Goal: Task Accomplishment & Management: Manage account settings

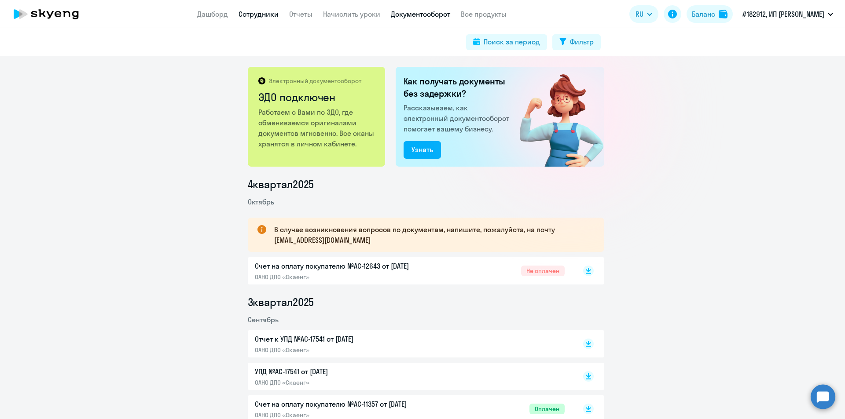
click at [245, 17] on link "Сотрудники" at bounding box center [258, 14] width 40 height 9
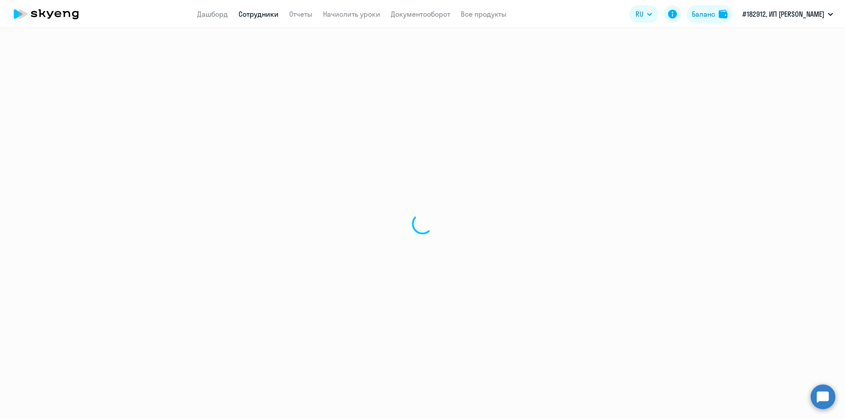
select select "30"
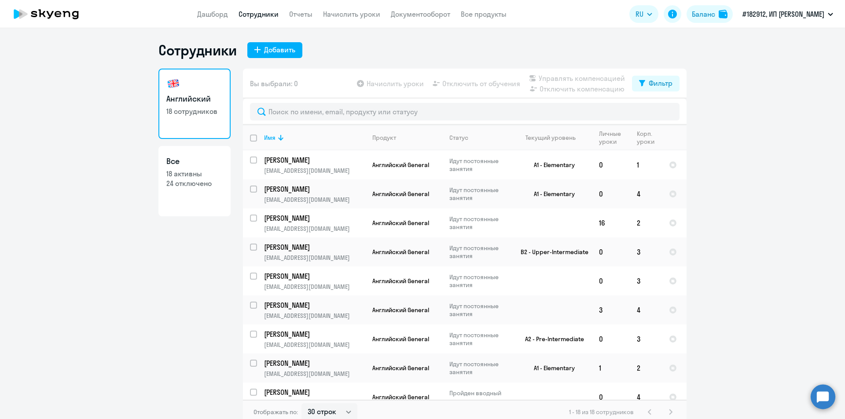
scroll to position [5, 0]
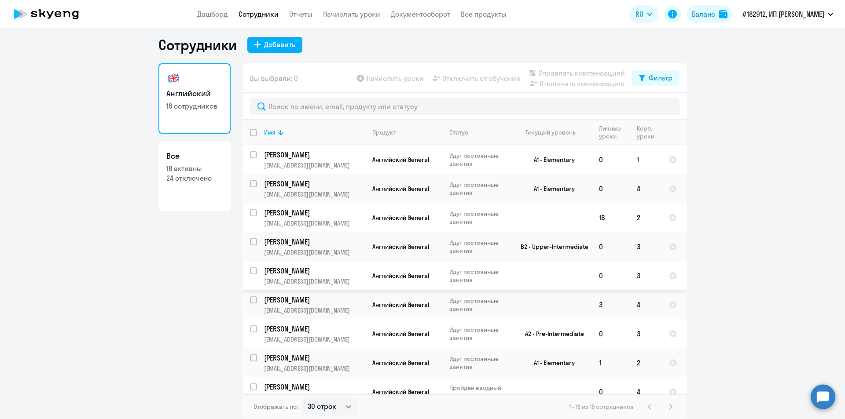
click at [252, 272] on input "select row 40636226" at bounding box center [259, 276] width 18 height 18
checkbox input "true"
click at [461, 80] on span "Отключить от обучения" at bounding box center [481, 78] width 78 height 11
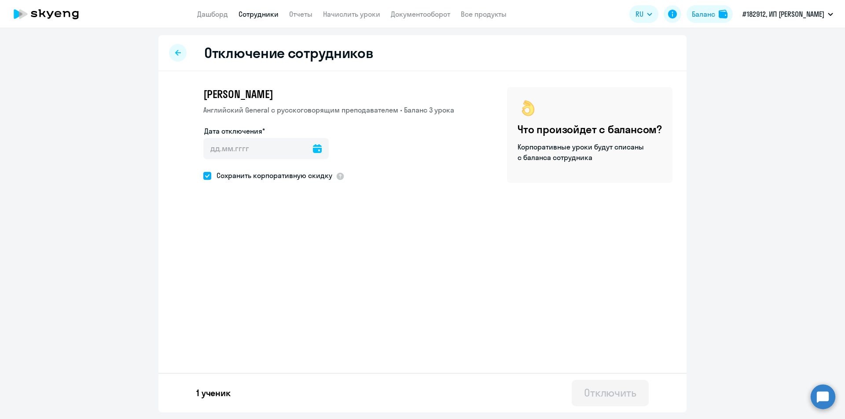
select select "30"
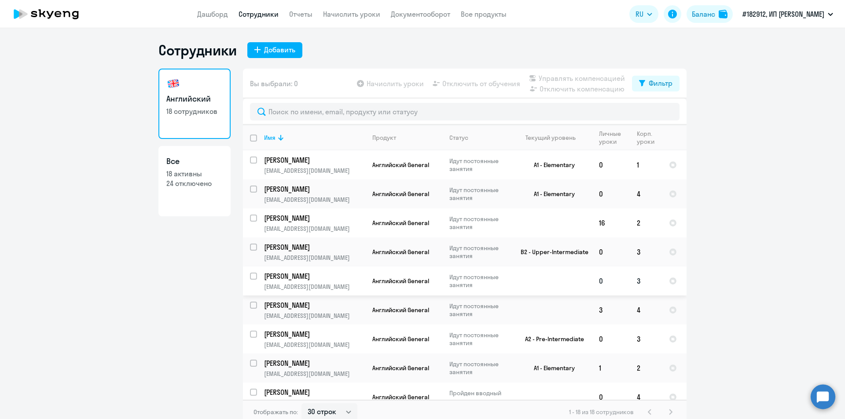
click at [278, 278] on p "[PERSON_NAME]" at bounding box center [313, 276] width 99 height 10
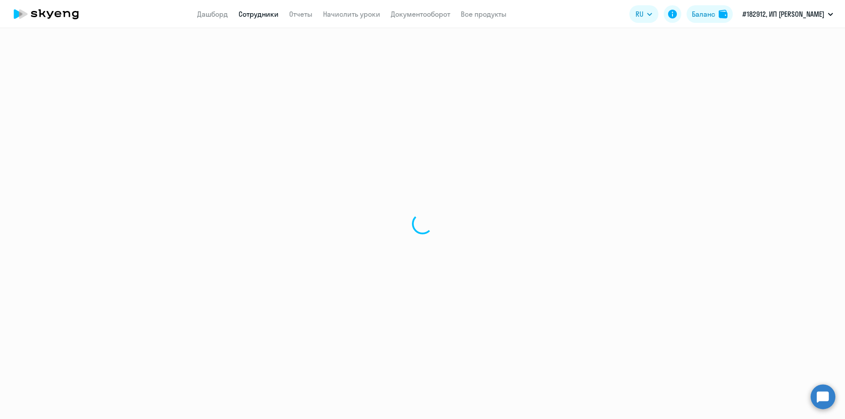
select select "english"
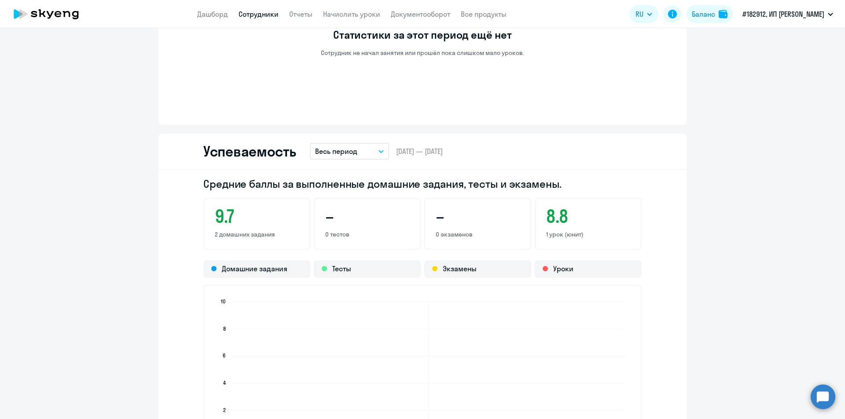
scroll to position [440, 0]
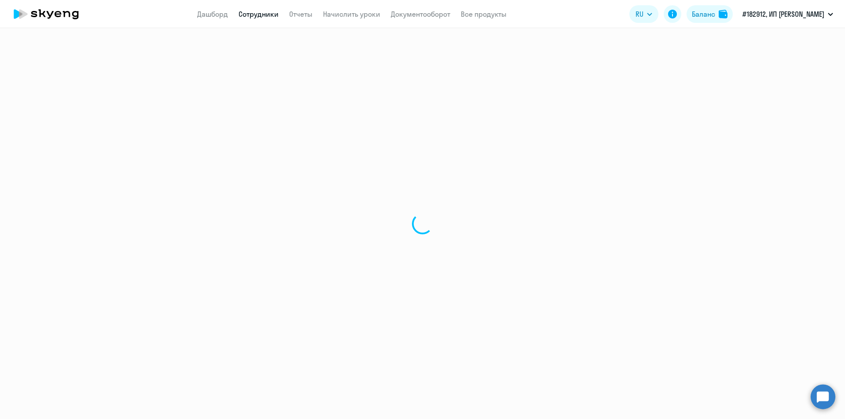
select select "30"
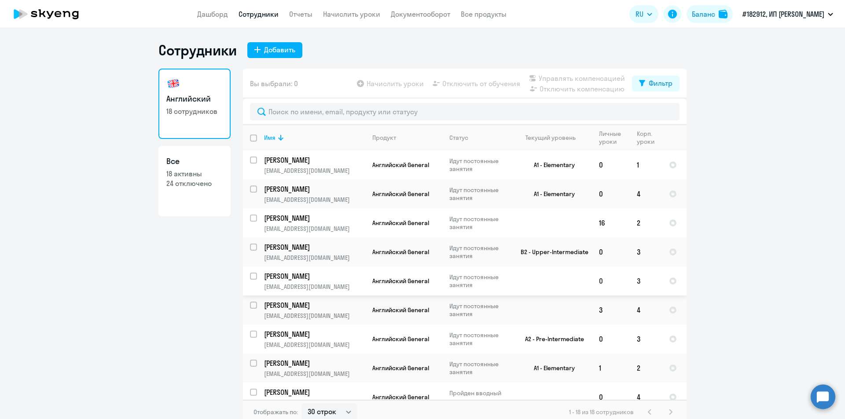
click at [251, 277] on input "select row 40636226" at bounding box center [259, 282] width 18 height 18
checkbox input "true"
click at [476, 86] on span "Отключить от обучения" at bounding box center [481, 83] width 78 height 11
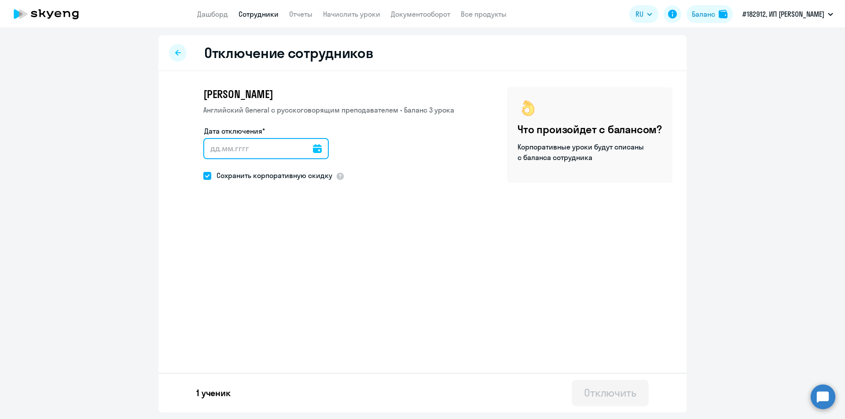
click at [266, 147] on input "Дата отключения*" at bounding box center [265, 148] width 125 height 21
click at [313, 148] on icon at bounding box center [317, 148] width 9 height 9
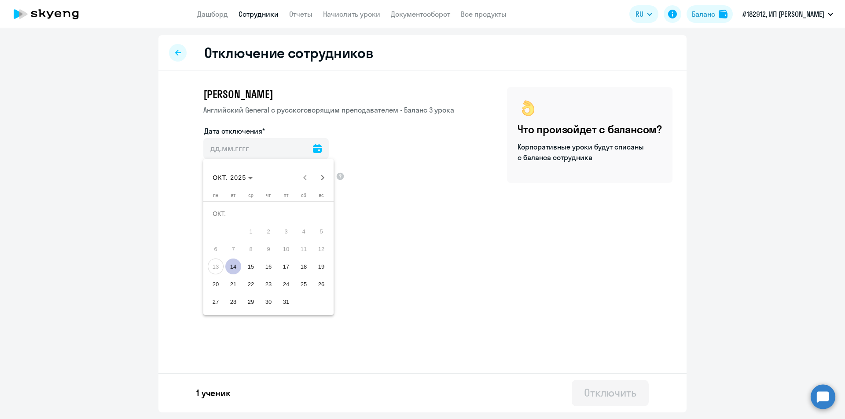
click at [233, 268] on span "14" at bounding box center [233, 267] width 16 height 16
type input "[DATE]"
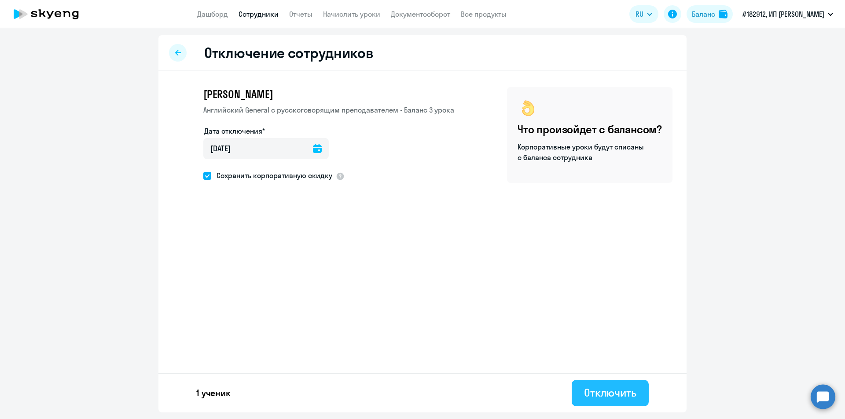
click at [617, 390] on div "Отключить" at bounding box center [610, 393] width 52 height 14
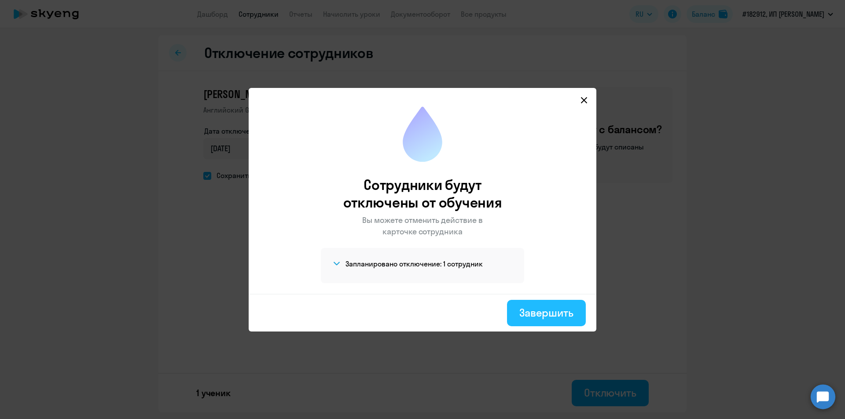
click at [549, 312] on div "Завершить" at bounding box center [546, 313] width 54 height 14
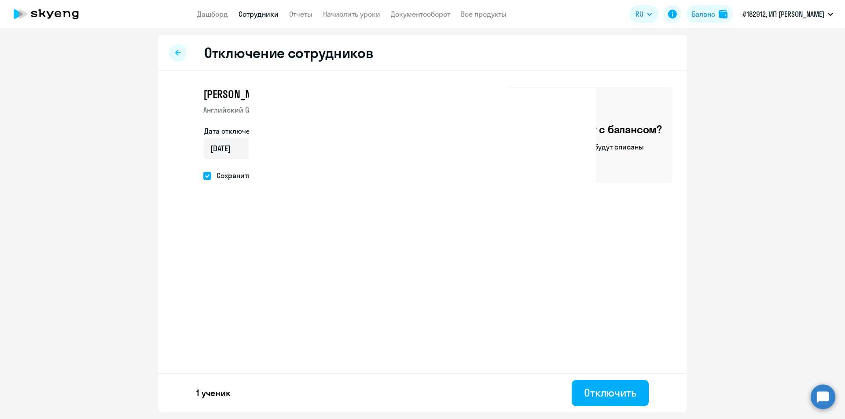
select select "30"
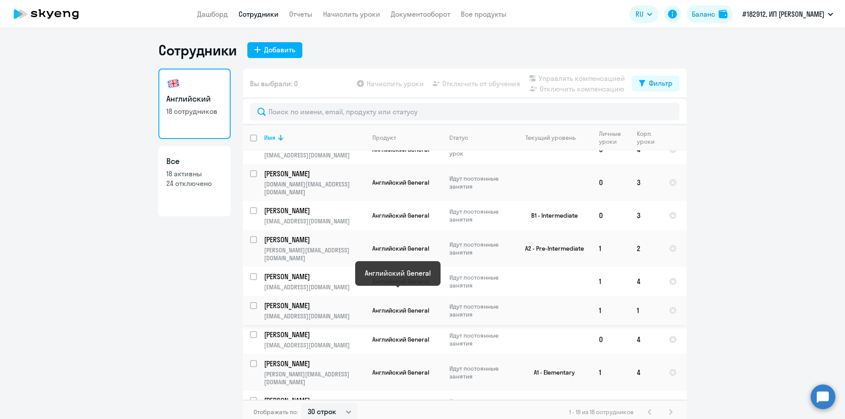
scroll to position [273, 0]
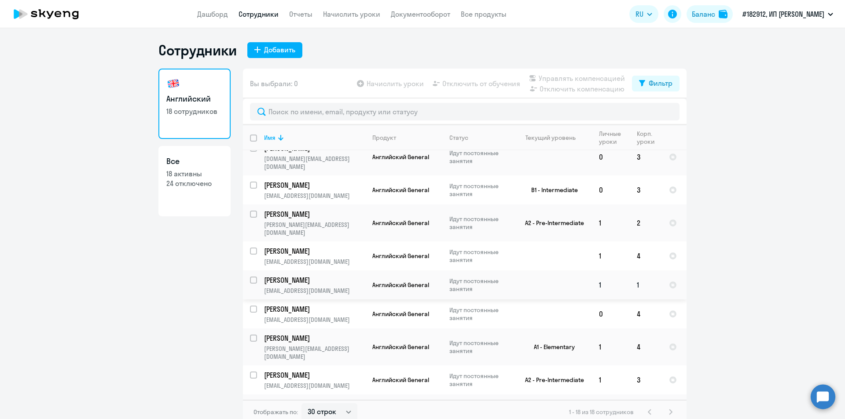
click at [250, 277] on input "select row 12397008" at bounding box center [259, 286] width 18 height 18
checkbox input "true"
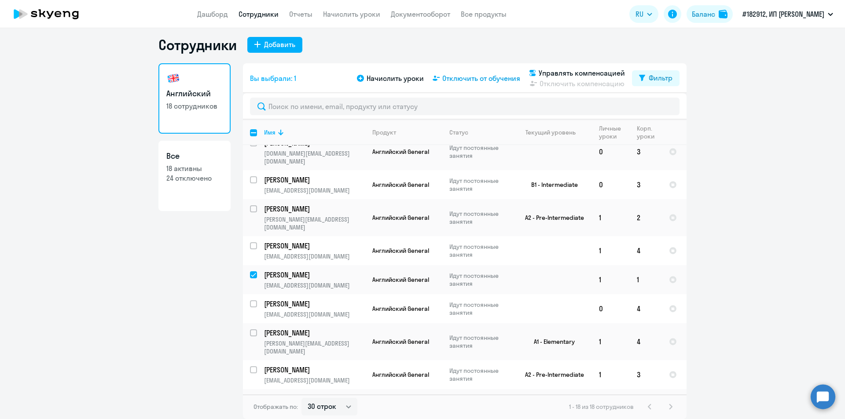
click at [470, 77] on span "Отключить от обучения" at bounding box center [481, 78] width 78 height 11
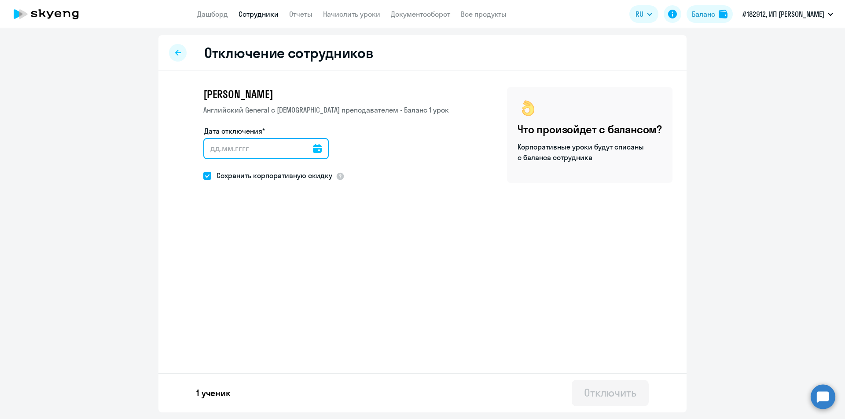
click at [305, 152] on input "Дата отключения*" at bounding box center [265, 148] width 125 height 21
click at [307, 152] on input "Дата отключения*" at bounding box center [265, 148] width 125 height 21
click at [314, 147] on icon at bounding box center [317, 148] width 9 height 9
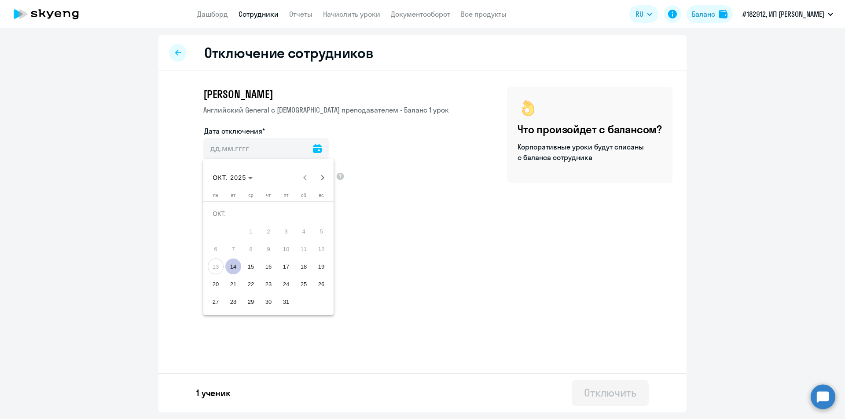
click at [238, 264] on span "14" at bounding box center [233, 267] width 16 height 16
type input "[DATE]"
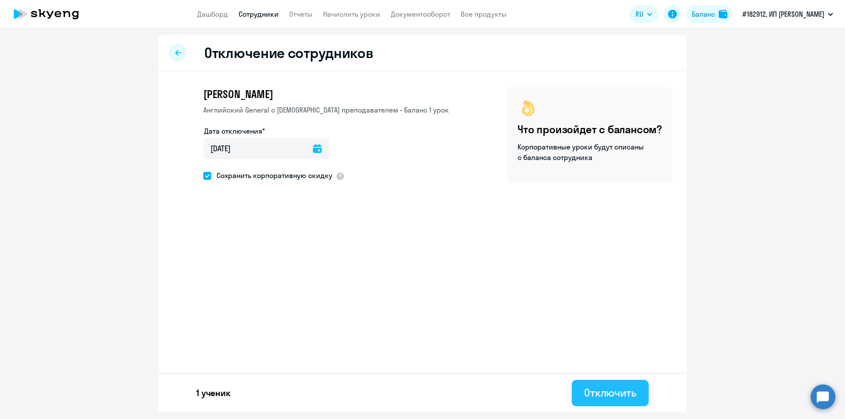
click at [617, 395] on div "Отключить" at bounding box center [610, 393] width 52 height 14
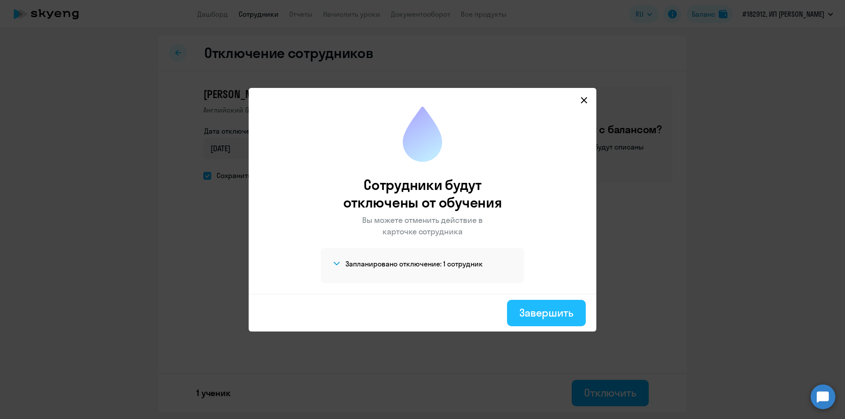
click at [547, 320] on button "Завершить" at bounding box center [546, 313] width 79 height 26
select select "30"
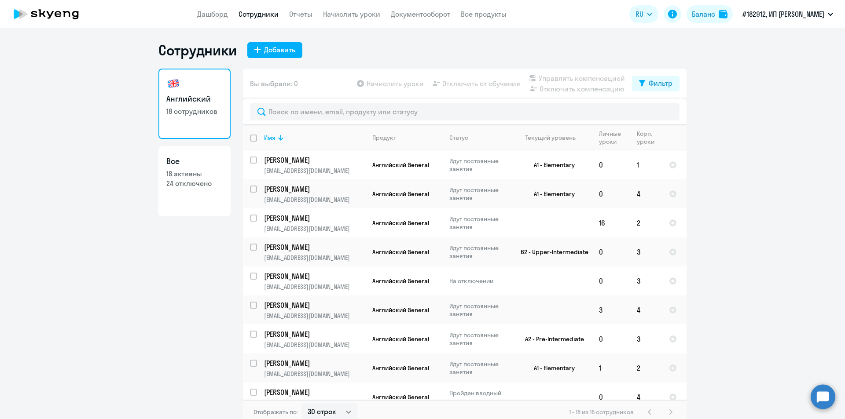
click at [259, 17] on link "Сотрудники" at bounding box center [258, 14] width 40 height 9
click at [206, 9] on app-menu-item-link "Дашборд" at bounding box center [212, 14] width 31 height 11
click at [206, 10] on link "Дашборд" at bounding box center [212, 14] width 31 height 9
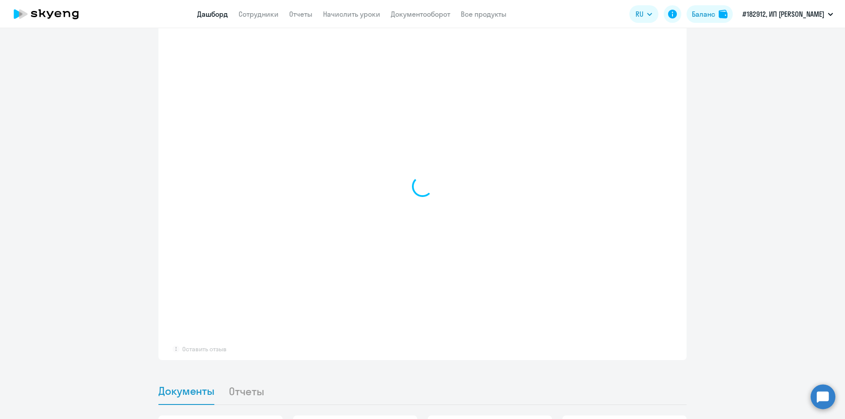
scroll to position [586, 0]
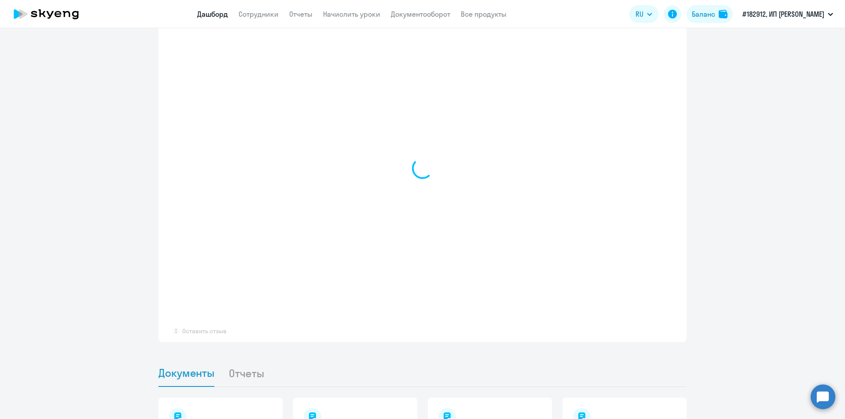
select select "30"
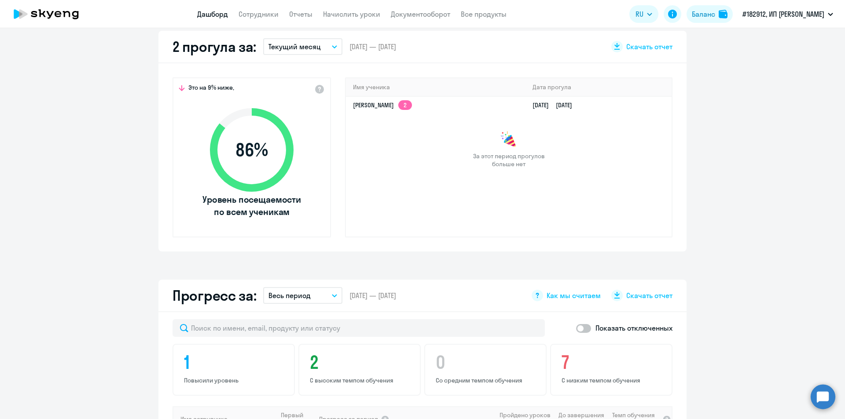
scroll to position [272, 0]
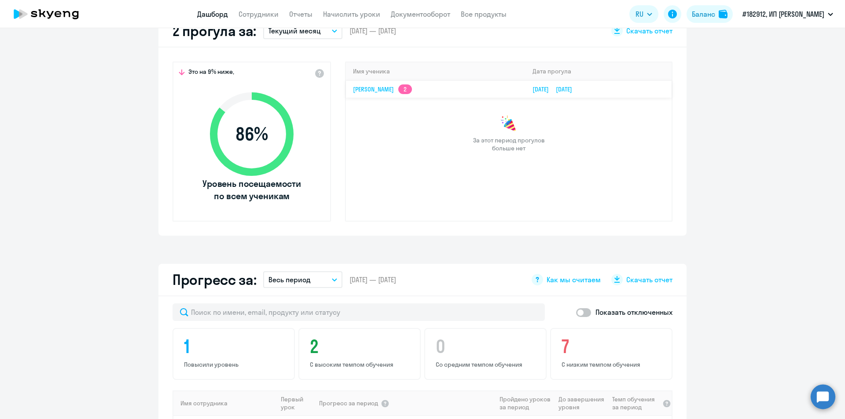
click at [393, 91] on link "[PERSON_NAME] 2" at bounding box center [382, 89] width 59 height 8
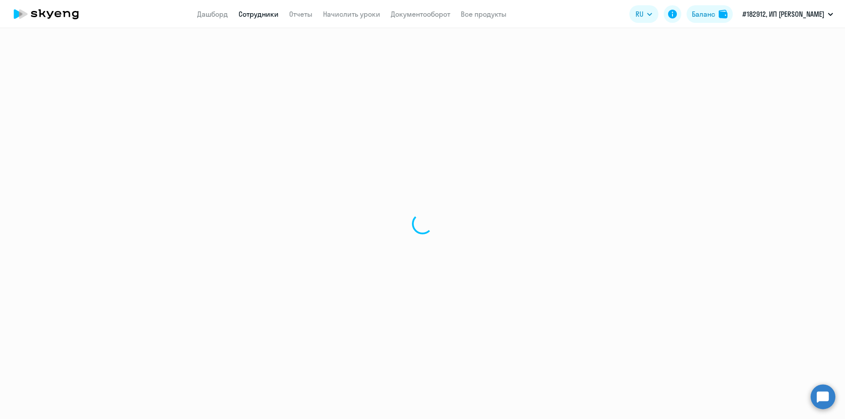
select select "english"
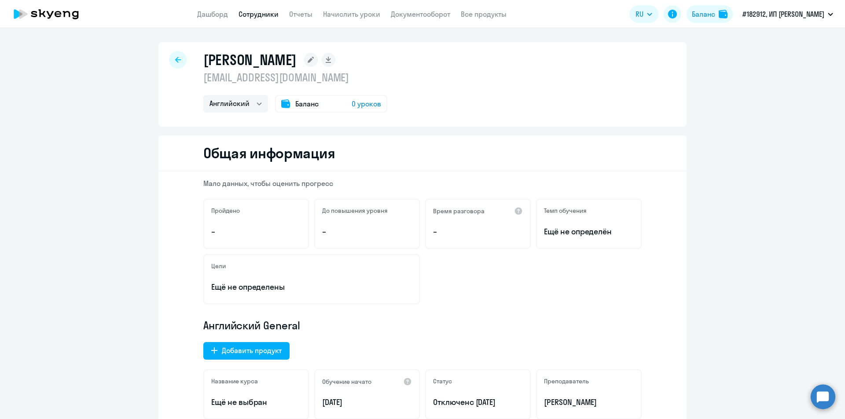
click at [260, 17] on link "Сотрудники" at bounding box center [258, 14] width 40 height 9
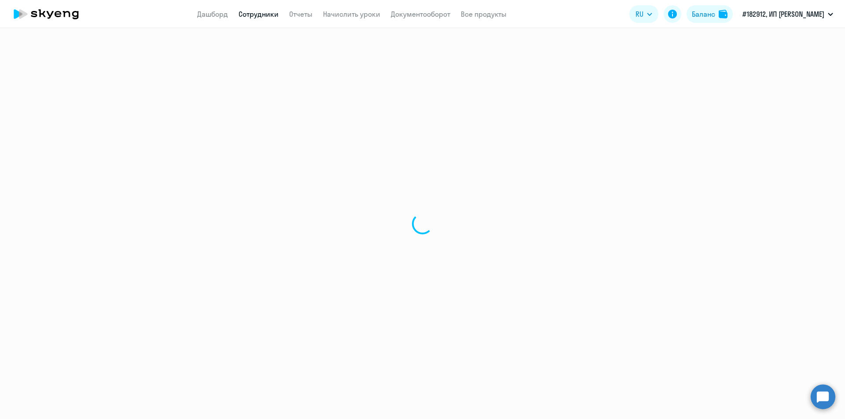
select select "30"
